Goal: Task Accomplishment & Management: Manage account settings

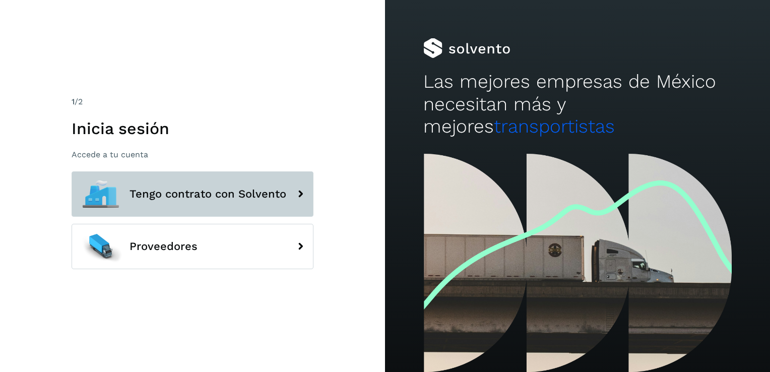
click at [133, 189] on span "Tengo contrato con Solvento" at bounding box center [207, 194] width 157 height 12
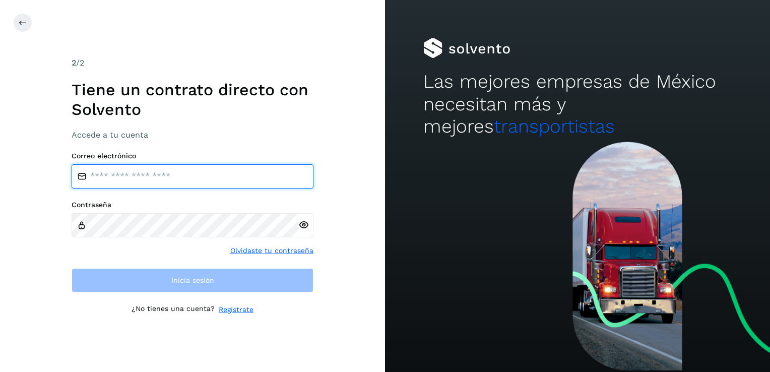
click at [143, 172] on input "email" at bounding box center [193, 176] width 242 height 24
type input "**********"
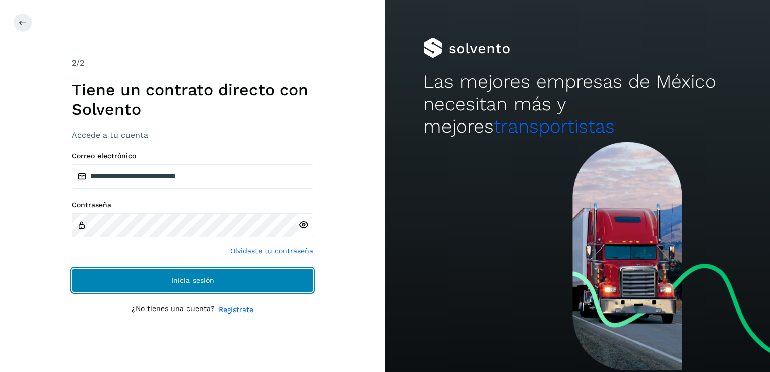
click at [208, 274] on button "Inicia sesión" at bounding box center [193, 280] width 242 height 24
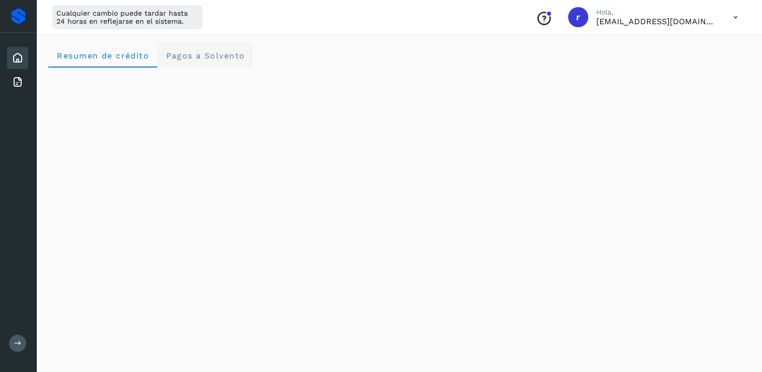
click at [185, 50] on Solvento "Pagos a Solvento" at bounding box center [205, 55] width 96 height 24
click at [91, 55] on span "Resumen de crédito" at bounding box center [102, 56] width 93 height 10
click at [733, 19] on icon at bounding box center [736, 17] width 21 height 21
click at [710, 61] on div "Cerrar sesión" at bounding box center [686, 64] width 120 height 19
